Goal: Transaction & Acquisition: Purchase product/service

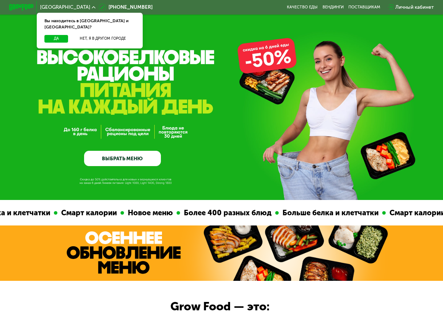
click at [112, 159] on link "ВЫБРАТЬ МЕНЮ" at bounding box center [122, 158] width 76 height 15
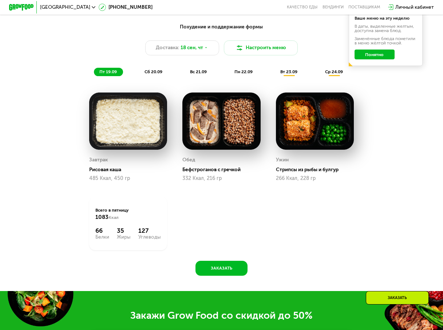
scroll to position [454, 0]
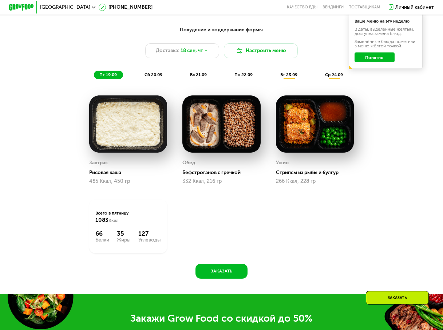
click at [151, 76] on span "сб 20.09" at bounding box center [153, 74] width 18 height 5
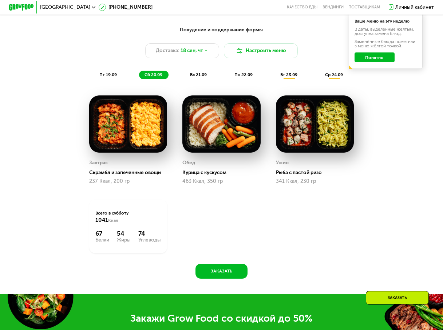
click at [198, 77] on span "вс 21.09" at bounding box center [198, 74] width 17 height 5
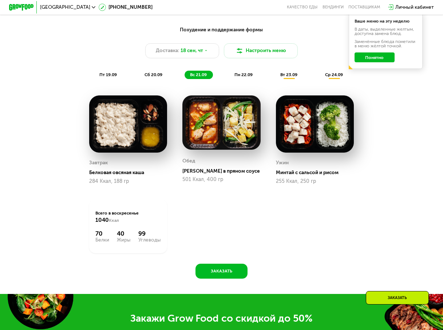
click at [248, 77] on span "пн 22.09" at bounding box center [243, 74] width 18 height 5
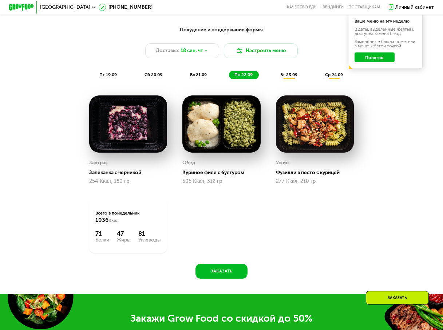
click at [288, 73] on div "Похудение и поддержание формы Доставка: 18 сен, чт Настроить меню пт 19.09 сб 2…" at bounding box center [221, 52] width 364 height 53
click at [288, 77] on span "вт 23.09" at bounding box center [288, 74] width 17 height 5
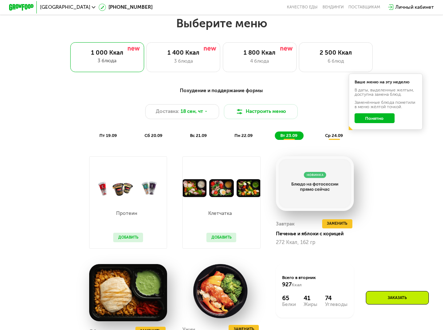
scroll to position [379, 0]
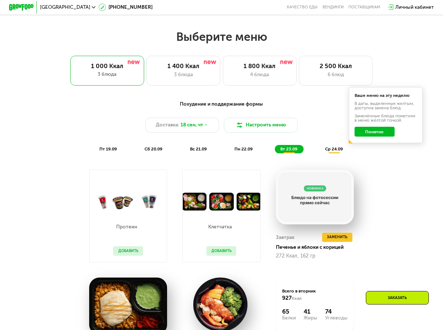
click at [110, 151] on span "пт 19.09" at bounding box center [107, 148] width 17 height 5
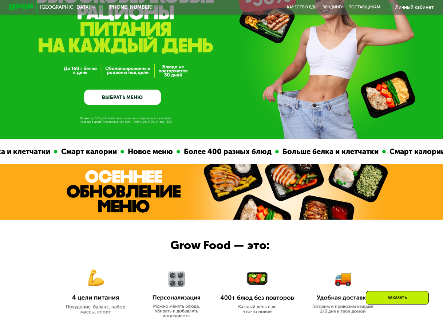
scroll to position [0, 0]
